Goal: Communication & Community: Answer question/provide support

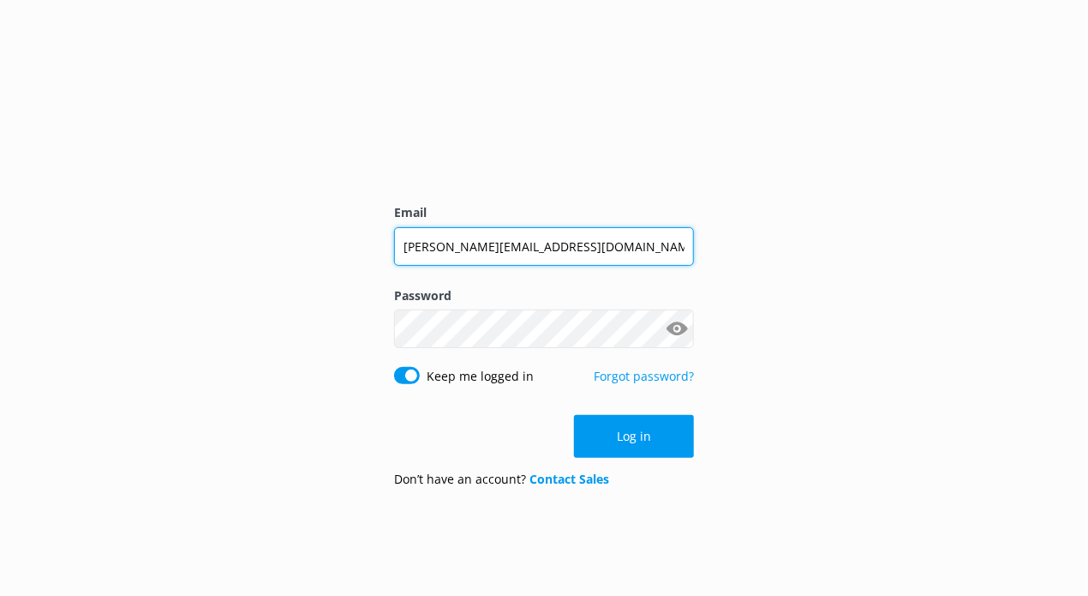
drag, startPoint x: 0, startPoint y: 0, endPoint x: 552, endPoint y: 255, distance: 607.8
click at [552, 255] on input "[PERSON_NAME][EMAIL_ADDRESS][DOMAIN_NAME]" at bounding box center [544, 246] width 300 height 39
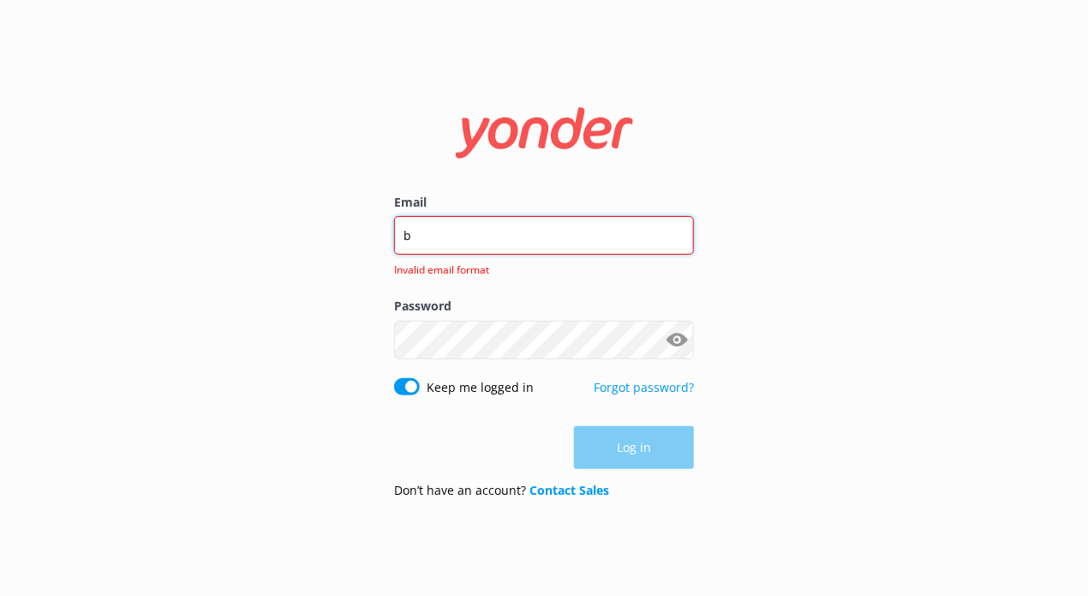
type input "[PERSON_NAME][EMAIL_ADDRESS][DOMAIN_NAME]"
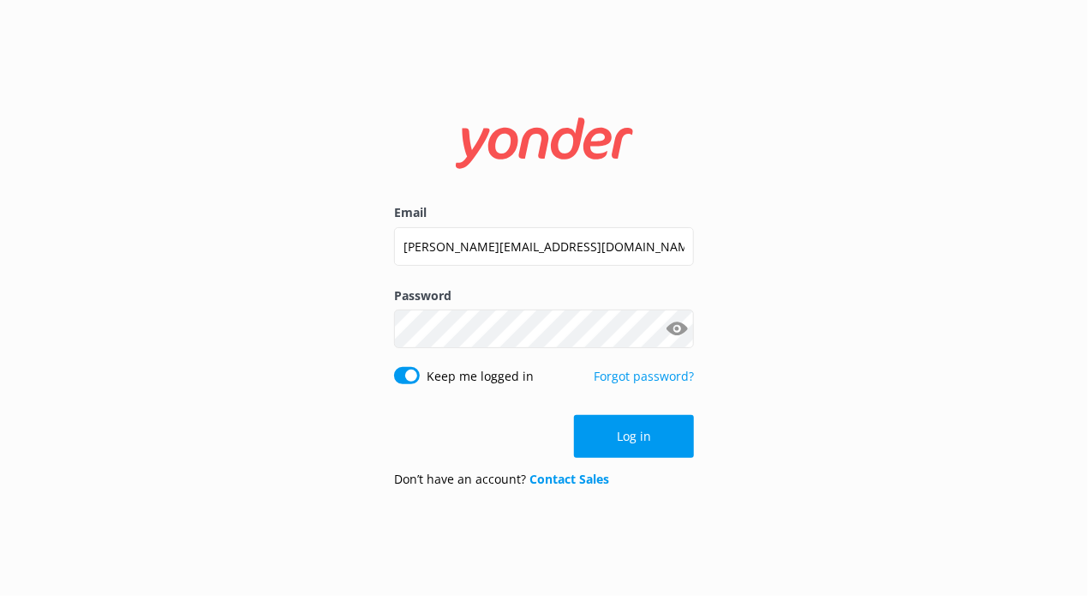
click at [679, 334] on button "Show password" at bounding box center [677, 329] width 34 height 34
click at [639, 421] on button "Log in" at bounding box center [634, 436] width 120 height 43
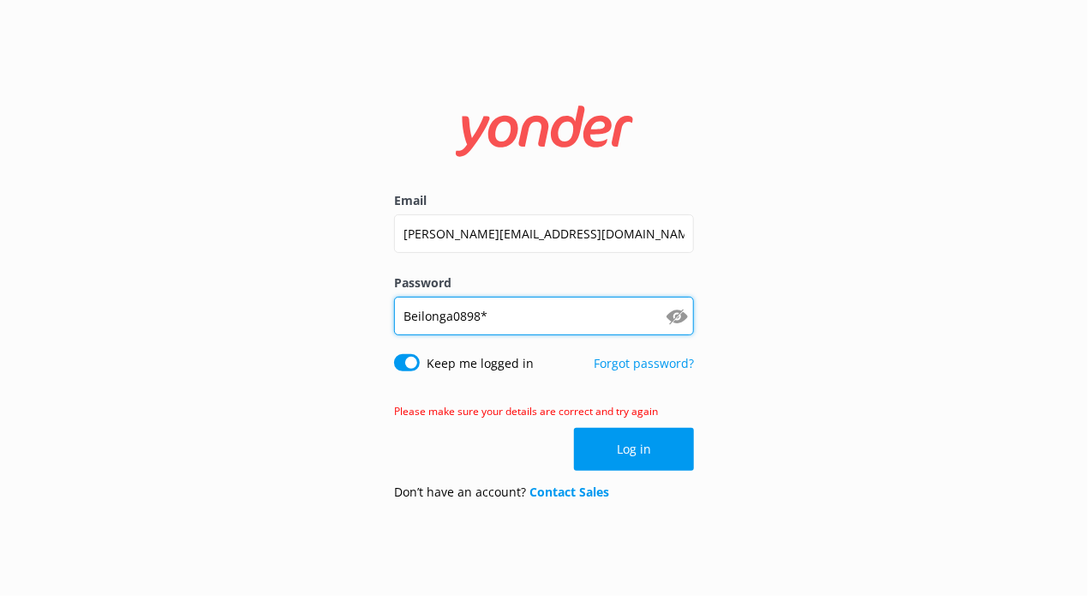
click at [555, 327] on input "Beilonga0898*" at bounding box center [544, 316] width 300 height 39
type input "Bailey0898*"
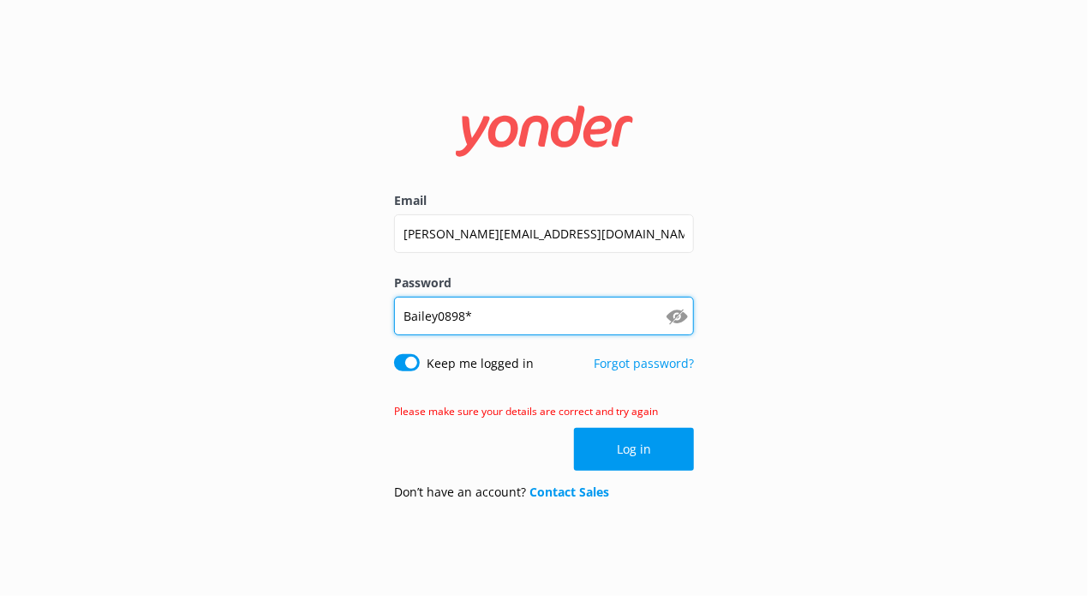
click button "Log in" at bounding box center [634, 449] width 120 height 43
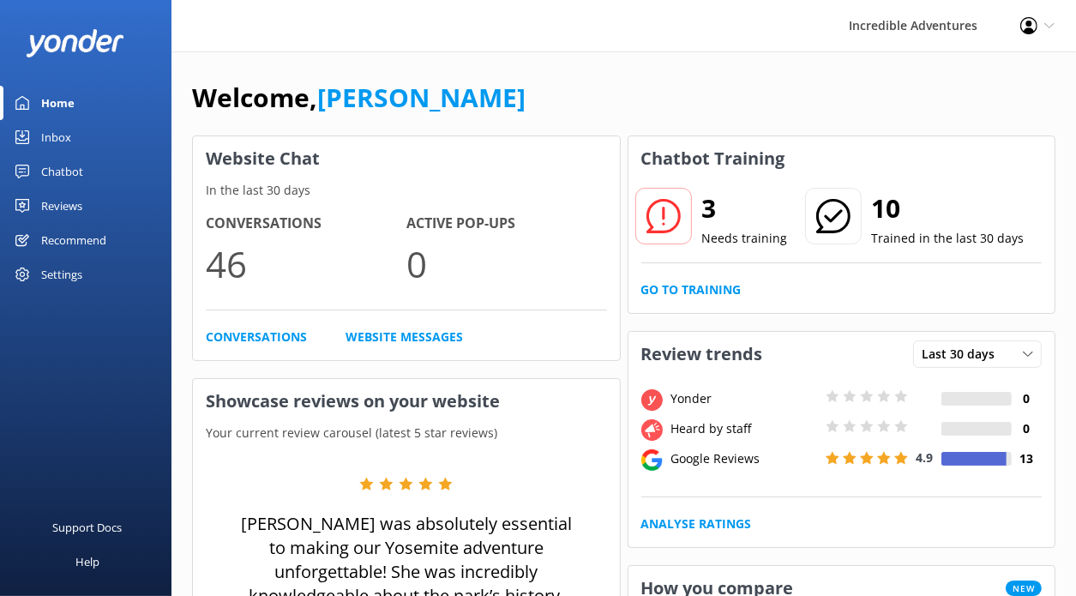
click at [69, 138] on div "Inbox" at bounding box center [56, 137] width 30 height 34
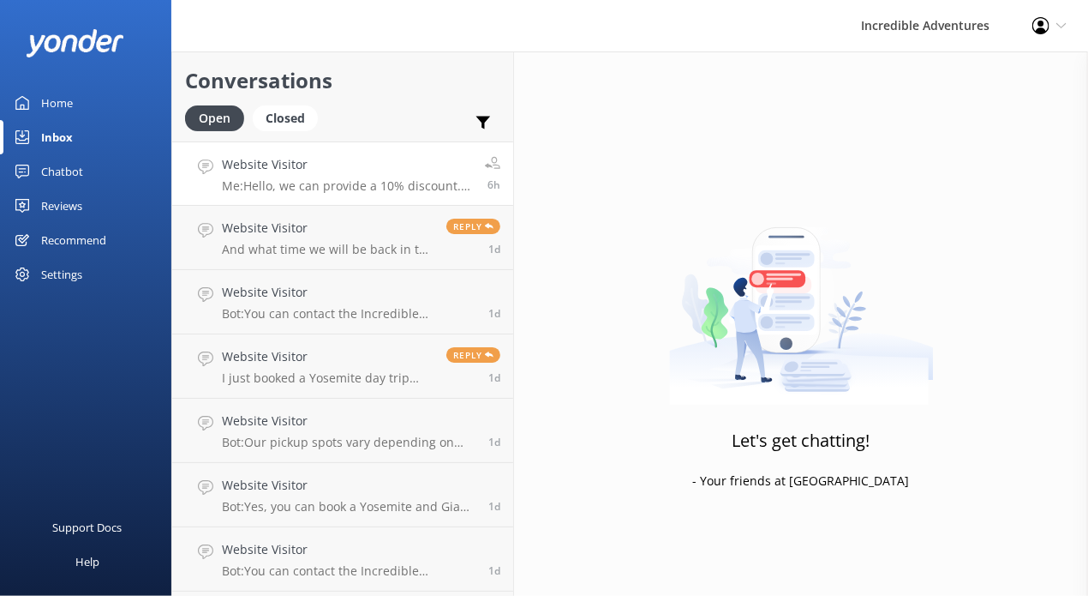
click at [393, 178] on p "Me: Hello, we can provide a 10% discount. Please email us at [EMAIL_ADDRESS][DO…" at bounding box center [347, 185] width 250 height 15
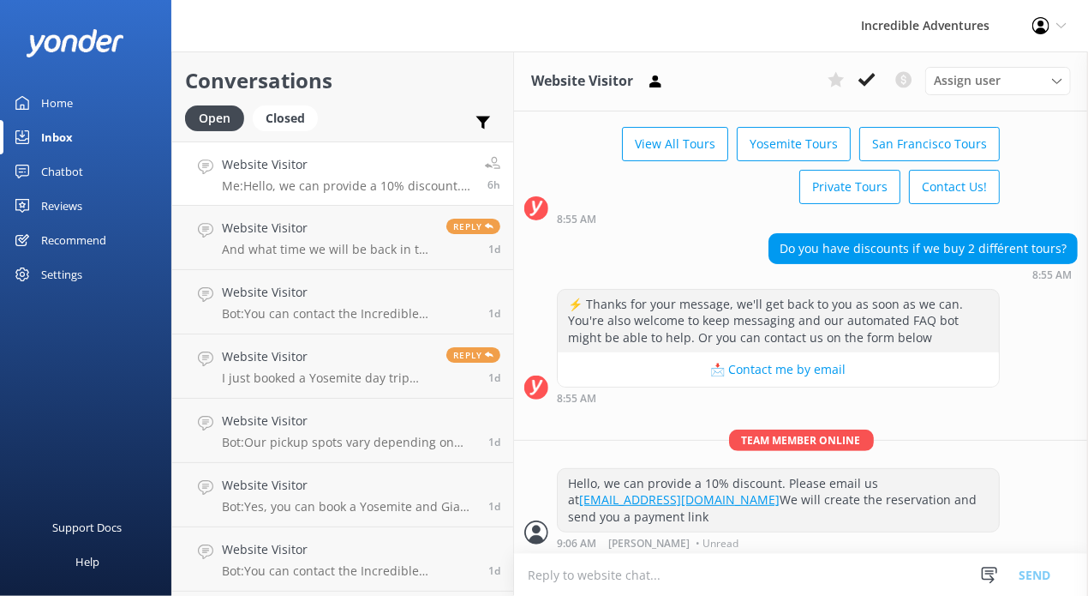
scroll to position [94, 0]
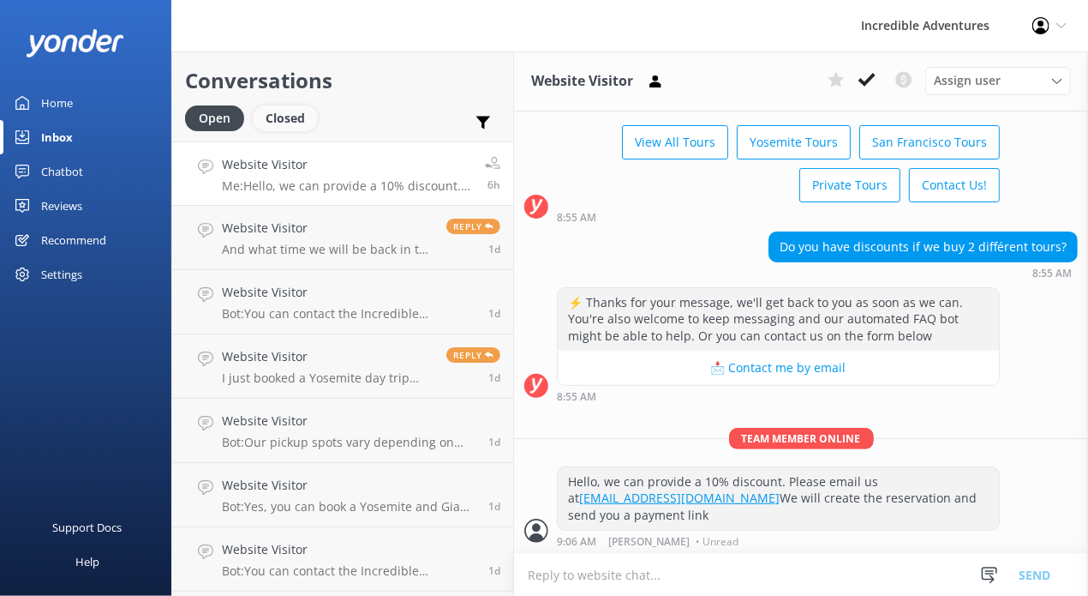
click at [285, 111] on div "Closed" at bounding box center [285, 118] width 65 height 26
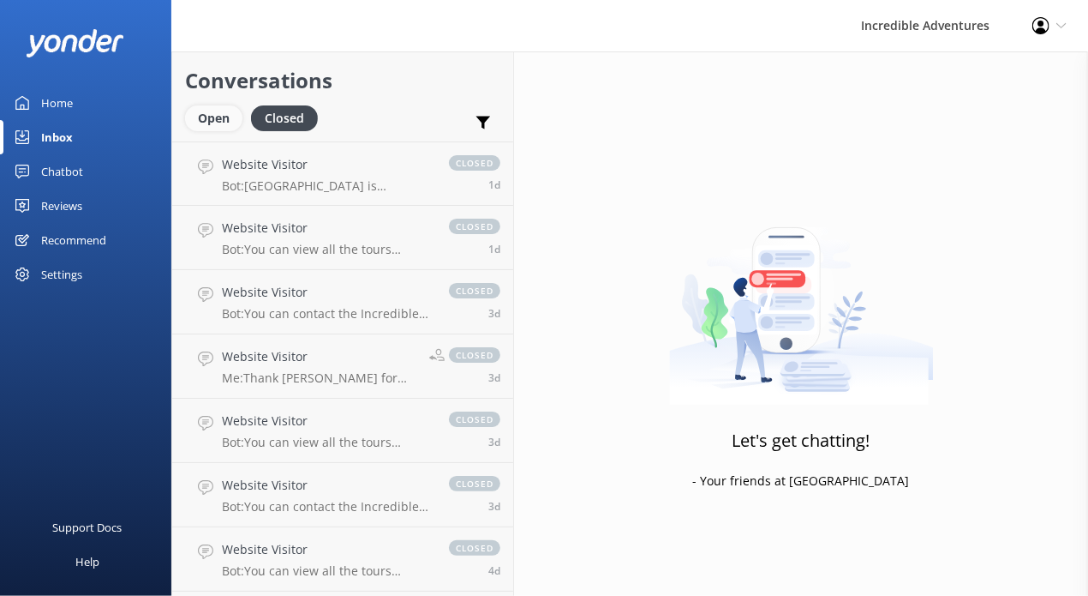
click at [218, 116] on div "Open" at bounding box center [213, 118] width 57 height 26
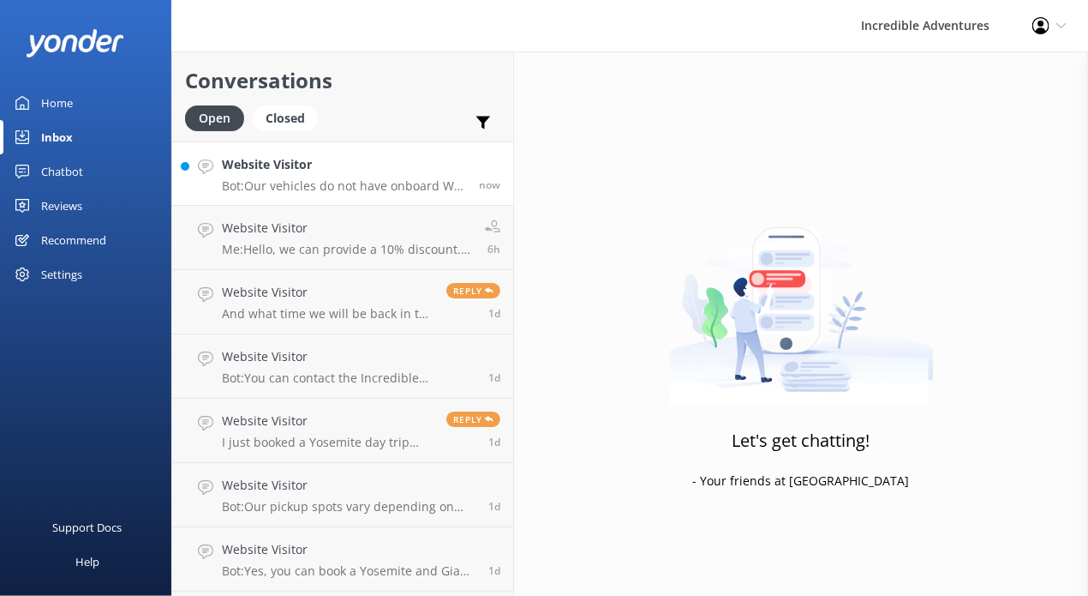
click at [298, 176] on div "Website Visitor Bot: Our vehicles do not have onboard Wi-Fi, and some locations…" at bounding box center [344, 173] width 244 height 37
